Goal: Task Accomplishment & Management: Manage account settings

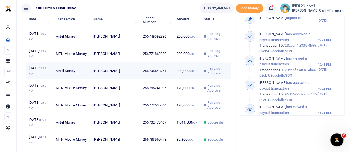
scroll to position [221, 0]
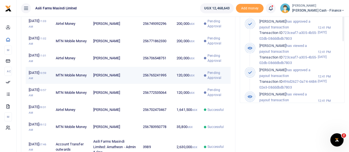
click at [223, 80] on span "Pending Approval" at bounding box center [217, 75] width 20 height 10
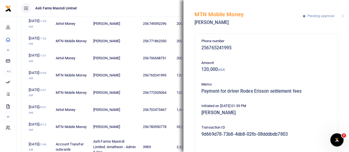
scroll to position [81, 0]
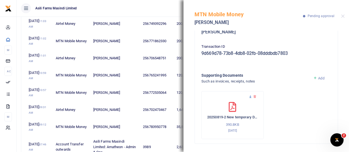
click at [250, 96] on icon at bounding box center [250, 97] width 4 height 4
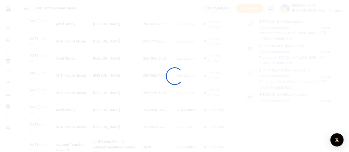
scroll to position [73, 64]
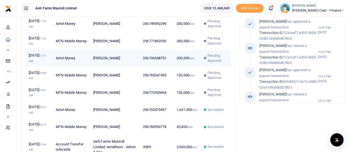
click at [227, 63] on span "Pending Approval" at bounding box center [217, 58] width 20 height 10
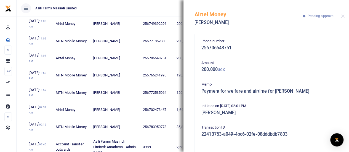
scroll to position [81, 0]
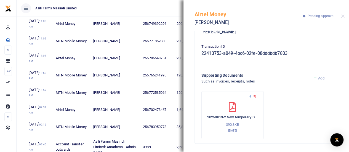
click at [251, 96] on icon at bounding box center [250, 97] width 4 height 4
click at [162, 6] on ul "Asili Farms Masindi Limited" at bounding box center [106, 8] width 179 height 17
click at [345, 14] on div "Airtel Money Asiimwe Nadia Pending approval" at bounding box center [265, 15] width 165 height 31
click at [343, 17] on button "Close" at bounding box center [343, 16] width 4 height 4
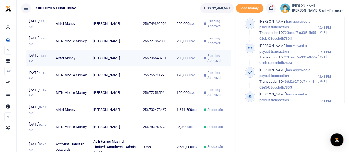
click at [222, 63] on span "Pending Approval" at bounding box center [217, 58] width 20 height 10
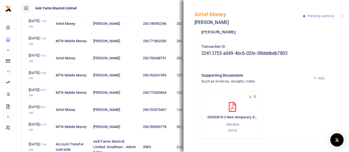
click at [250, 95] on icon at bounding box center [250, 97] width 4 height 4
click at [343, 16] on button "Close" at bounding box center [343, 16] width 4 height 4
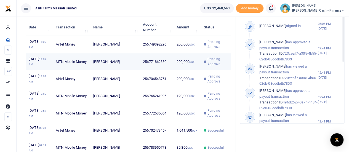
scroll to position [193, 0]
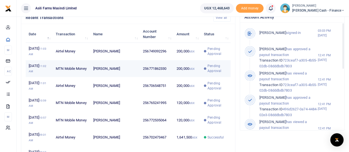
click at [219, 73] on span "Pending Approval" at bounding box center [217, 68] width 20 height 10
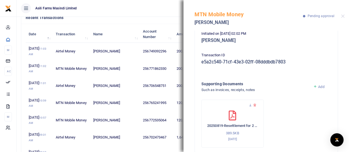
scroll to position [81, 0]
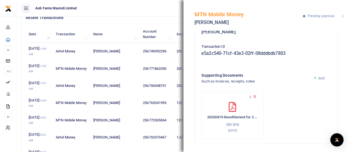
click at [248, 93] on div "20250819-Resettlement for 2 team members....Req 2 389.5KB 19th Aug 2025" at bounding box center [232, 115] width 62 height 48
click at [250, 97] on icon at bounding box center [250, 97] width 4 height 4
click at [161, 7] on ul "Asili Farms Masindi Limited" at bounding box center [106, 8] width 179 height 17
click at [343, 18] on div at bounding box center [343, 16] width 4 height 4
click at [343, 15] on button "Close" at bounding box center [343, 16] width 4 height 4
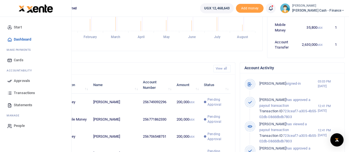
scroll to position [138, 0]
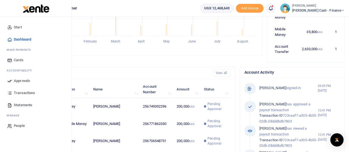
click at [13, 82] on link "Approvals" at bounding box center [35, 81] width 63 height 12
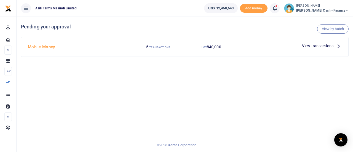
click at [332, 46] on span "View transactions" at bounding box center [317, 46] width 31 height 6
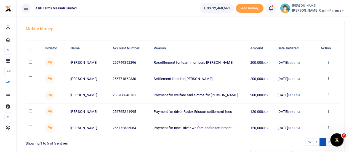
click at [32, 48] on input "\a \a : activate to sort column descending" at bounding box center [31, 48] width 4 height 4
checkbox input "true"
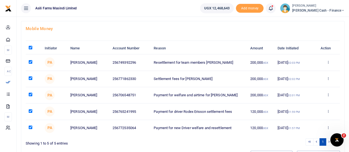
checkbox input "true"
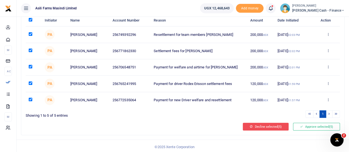
scroll to position [56, 0]
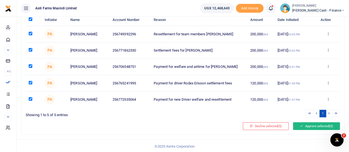
click at [315, 126] on button "Approve selected (5)" at bounding box center [316, 126] width 47 height 8
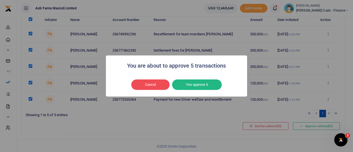
click at [200, 84] on button "Yes approve 5" at bounding box center [197, 84] width 50 height 10
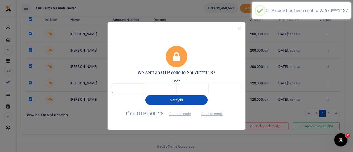
click at [133, 91] on input "text" at bounding box center [128, 88] width 32 height 9
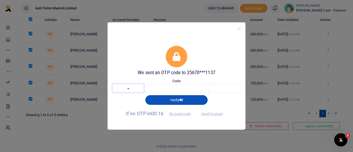
type input "4"
type input "2"
type input "6"
type input "5"
